Goal: Task Accomplishment & Management: Complete application form

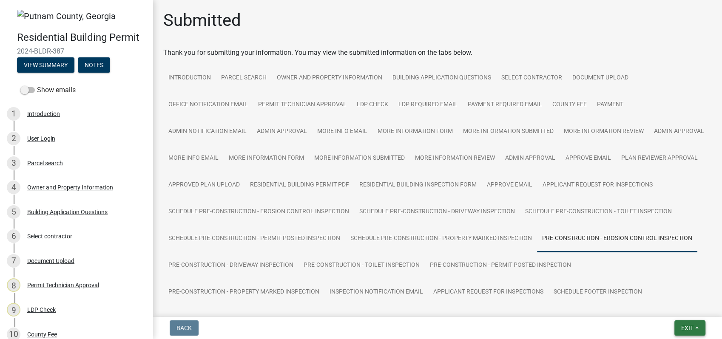
click at [679, 328] on button "Exit" at bounding box center [689, 327] width 31 height 15
click at [651, 307] on button "Save & Exit" at bounding box center [671, 306] width 68 height 20
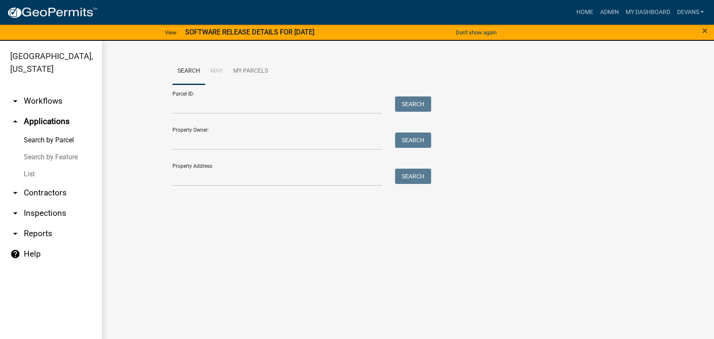
click at [70, 136] on link "Search by Parcel" at bounding box center [51, 140] width 102 height 17
click at [24, 173] on link "List" at bounding box center [51, 174] width 102 height 17
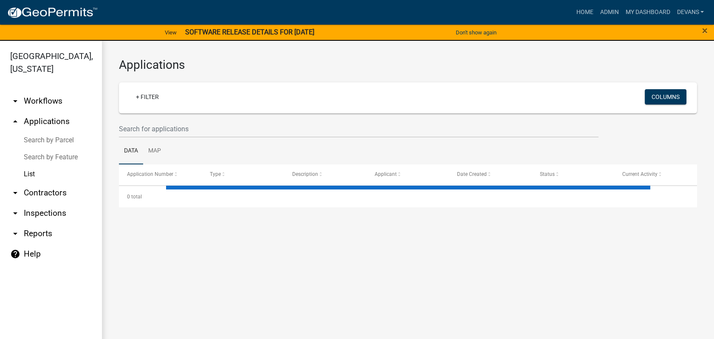
select select "1: 25"
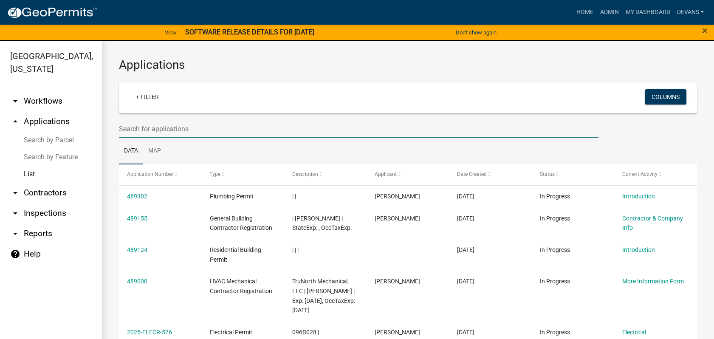
click at [160, 129] on input "text" at bounding box center [359, 128] width 480 height 17
click at [65, 139] on link "Search by Parcel" at bounding box center [51, 140] width 102 height 17
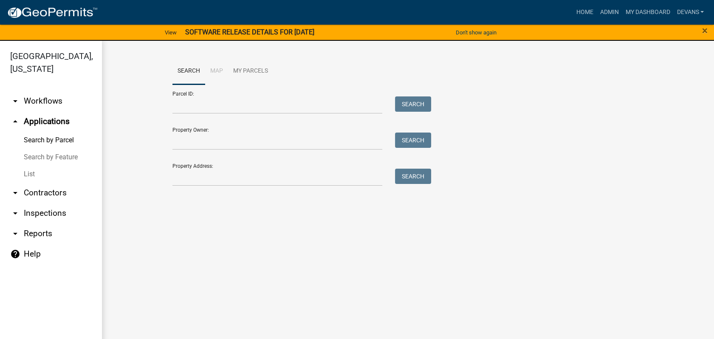
click at [51, 101] on link "arrow_drop_down Workflows" at bounding box center [51, 101] width 102 height 20
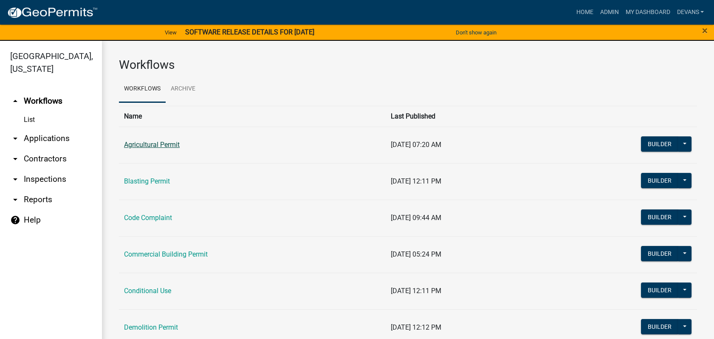
click at [129, 142] on link "Agricultural Permit" at bounding box center [152, 145] width 56 height 8
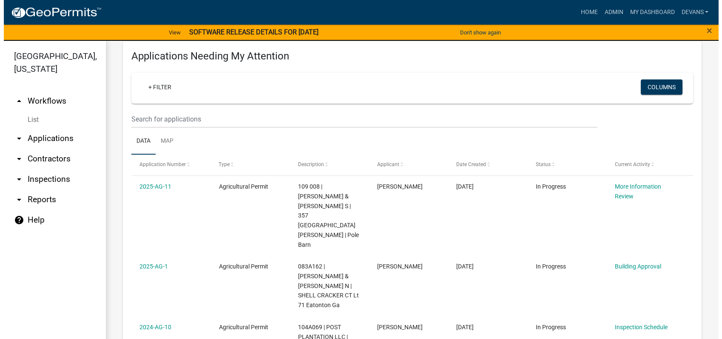
scroll to position [189, 0]
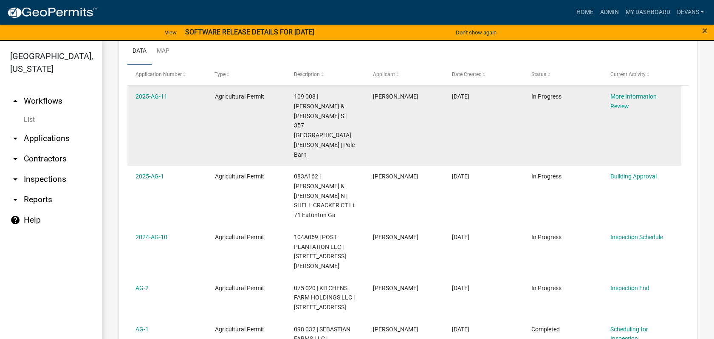
click at [151, 88] on datatable-body-cell "2025-AG-11" at bounding box center [166, 126] width 79 height 80
click at [151, 90] on datatable-body-cell "2025-AG-11" at bounding box center [166, 126] width 79 height 80
click at [153, 93] on link "2025-AG-11" at bounding box center [152, 96] width 32 height 7
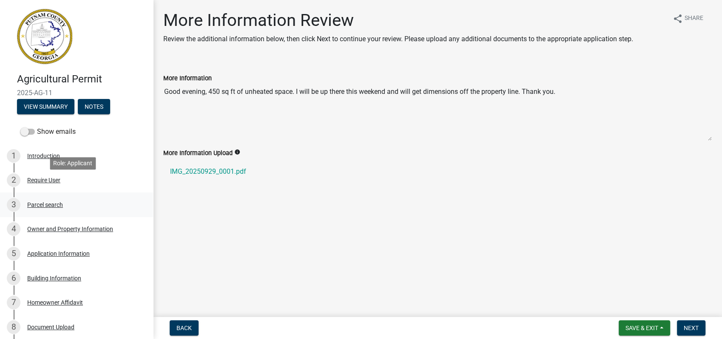
scroll to position [47, 0]
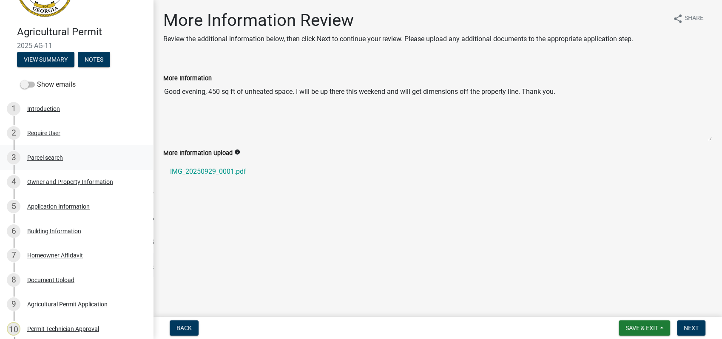
click at [42, 155] on div "Parcel search" at bounding box center [45, 158] width 36 height 6
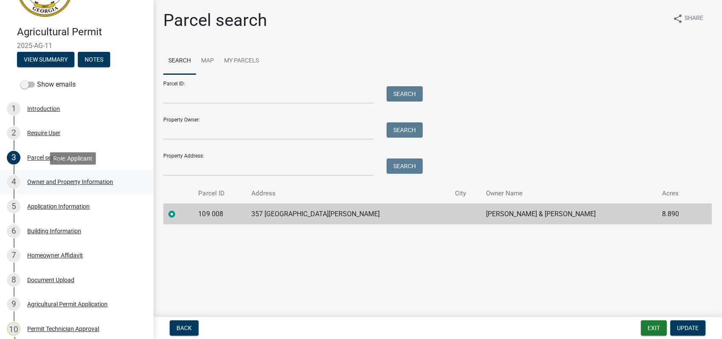
click at [92, 179] on div "Owner and Property Information" at bounding box center [70, 182] width 86 height 6
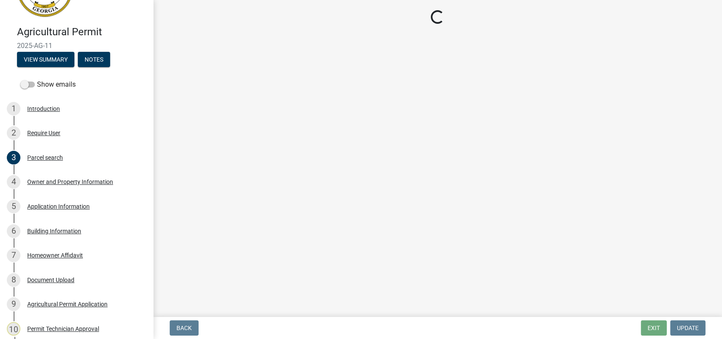
select select "a4366e26-0f82-401b-a682-956e4112ff86"
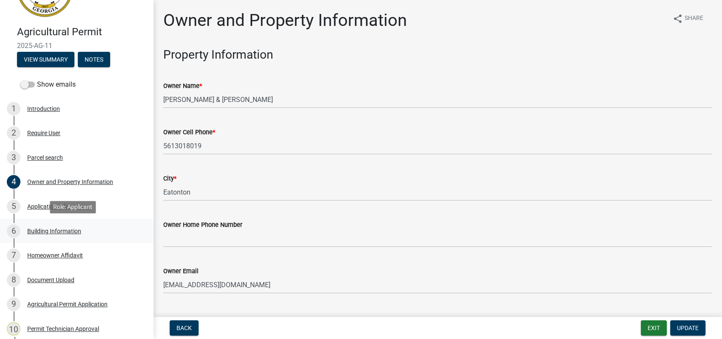
click at [57, 229] on div "Building Information" at bounding box center [54, 231] width 54 height 6
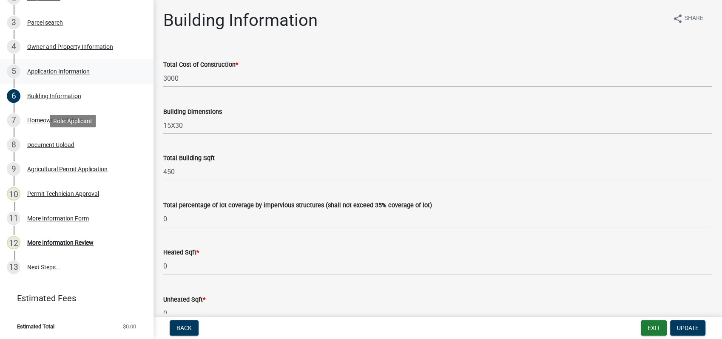
scroll to position [0, 0]
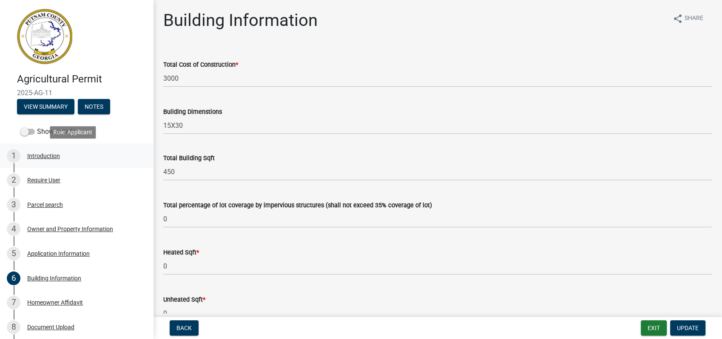
click at [43, 156] on div "Introduction" at bounding box center [43, 156] width 33 height 6
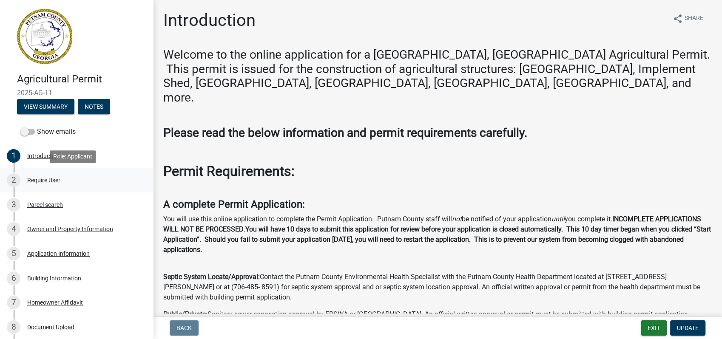
click at [37, 181] on div "Require User" at bounding box center [43, 180] width 33 height 6
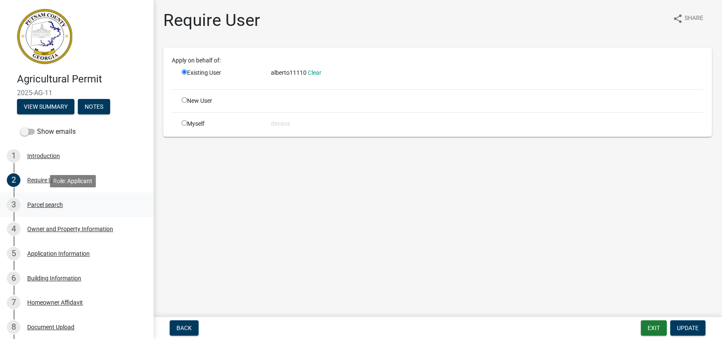
click at [58, 208] on div "3 Parcel search" at bounding box center [73, 205] width 133 height 14
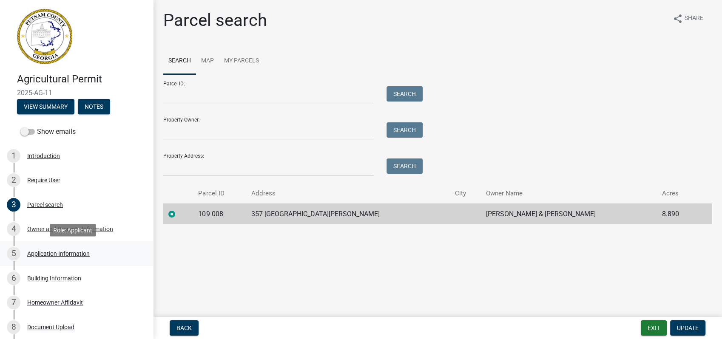
click at [61, 252] on div "Application Information" at bounding box center [58, 254] width 62 height 6
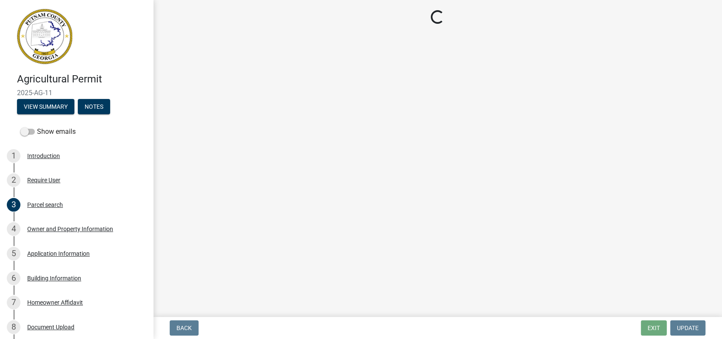
select select "42583bc1-c577-402a-86b5-83b49baf8bde"
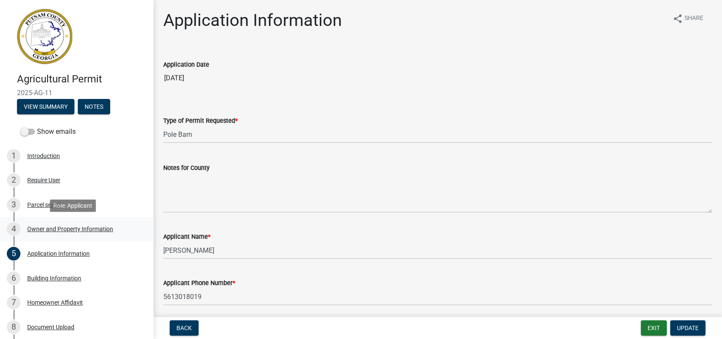
click at [52, 228] on div "Owner and Property Information" at bounding box center [70, 229] width 86 height 6
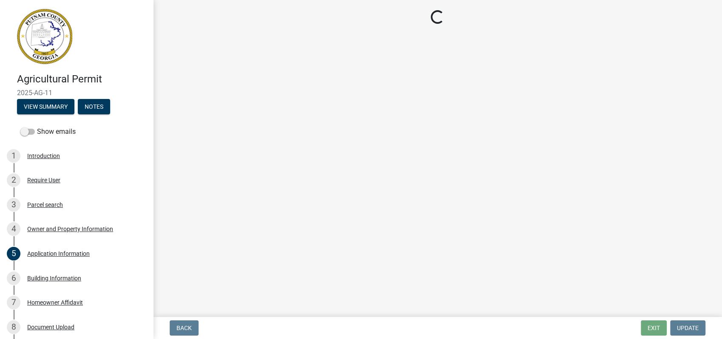
select select "a4366e26-0f82-401b-a682-956e4112ff86"
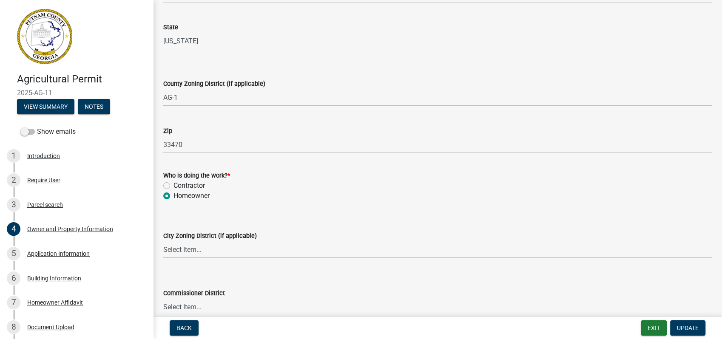
scroll to position [689, 0]
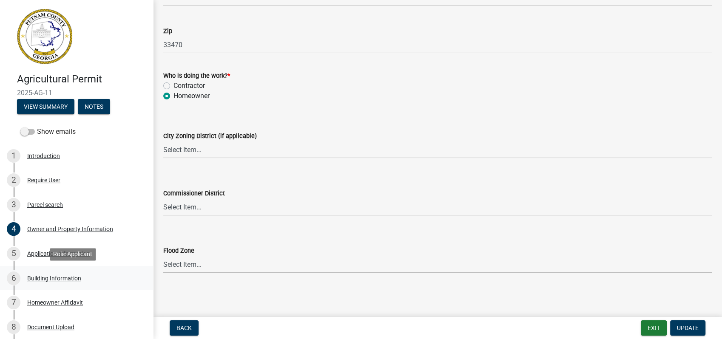
click at [41, 278] on div "Building Information" at bounding box center [54, 278] width 54 height 6
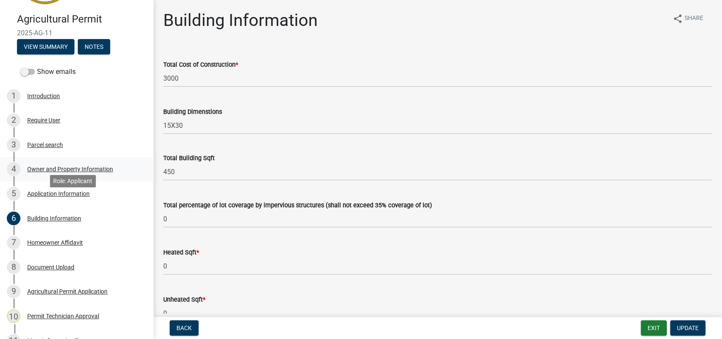
scroll to position [142, 0]
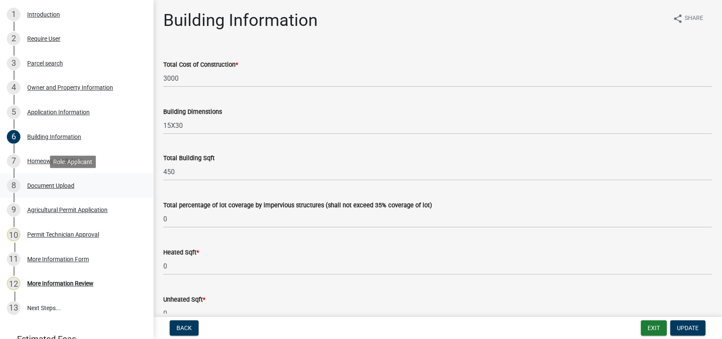
click at [51, 185] on div "Document Upload" at bounding box center [50, 186] width 47 height 6
